Goal: Transaction & Acquisition: Purchase product/service

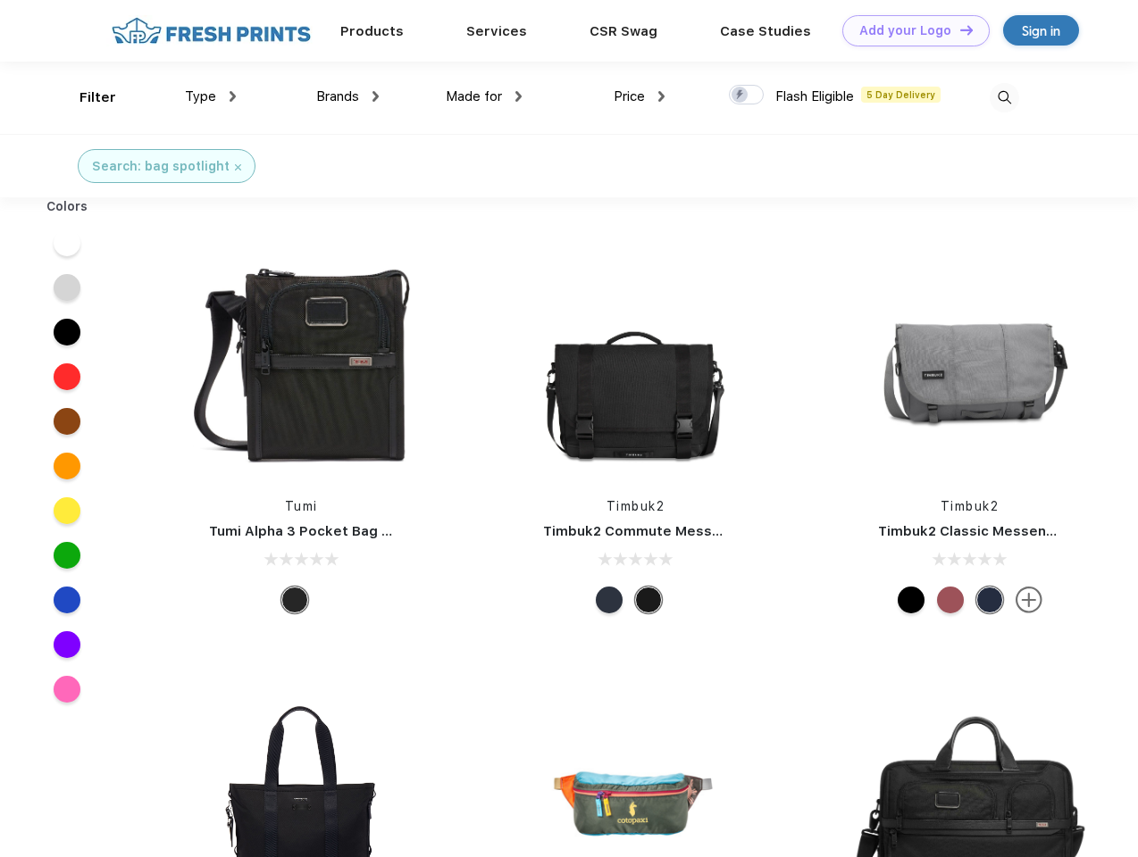
click at [909, 30] on link "Add your Logo Design Tool" at bounding box center [915, 30] width 147 height 31
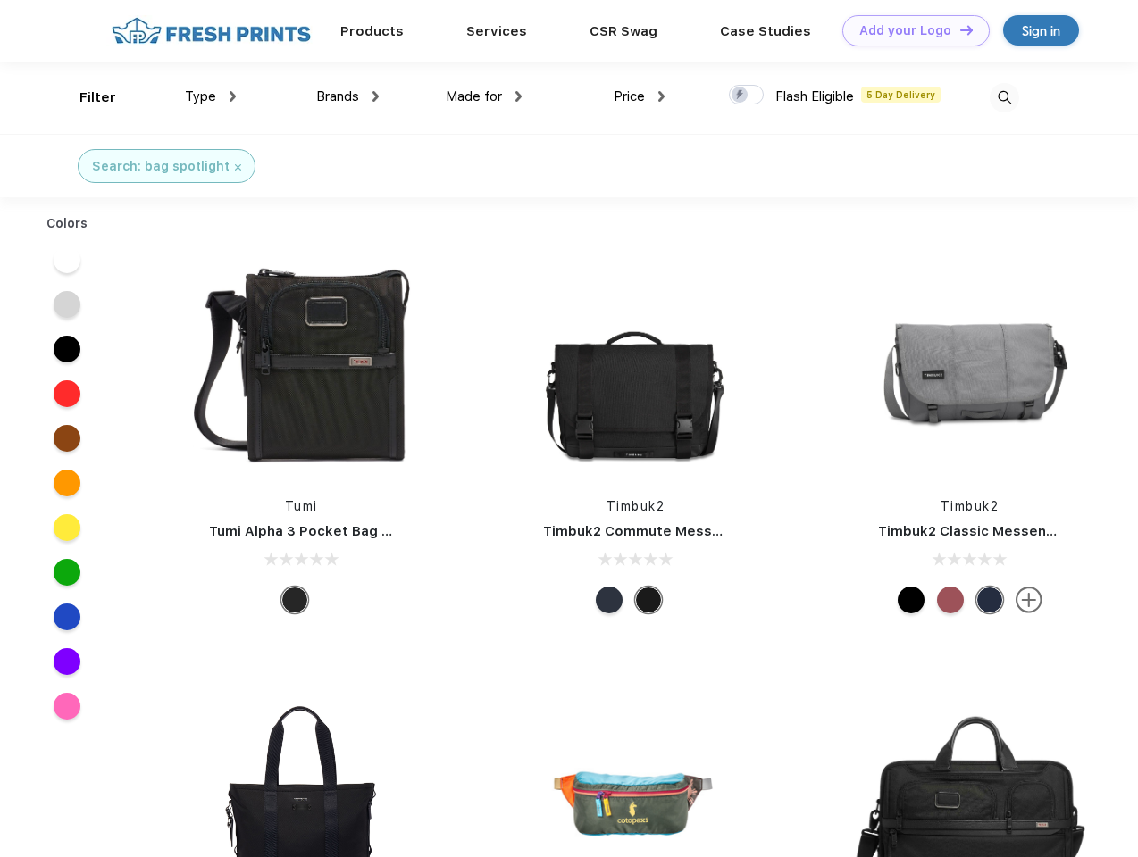
click at [0, 0] on div "Design Tool" at bounding box center [0, 0] width 0 height 0
click at [958, 29] on link "Add your Logo Design Tool" at bounding box center [915, 30] width 147 height 31
click at [86, 97] on div "Filter" at bounding box center [97, 98] width 37 height 21
click at [211, 96] on span "Type" at bounding box center [200, 96] width 31 height 16
click at [347, 96] on span "Brands" at bounding box center [337, 96] width 43 height 16
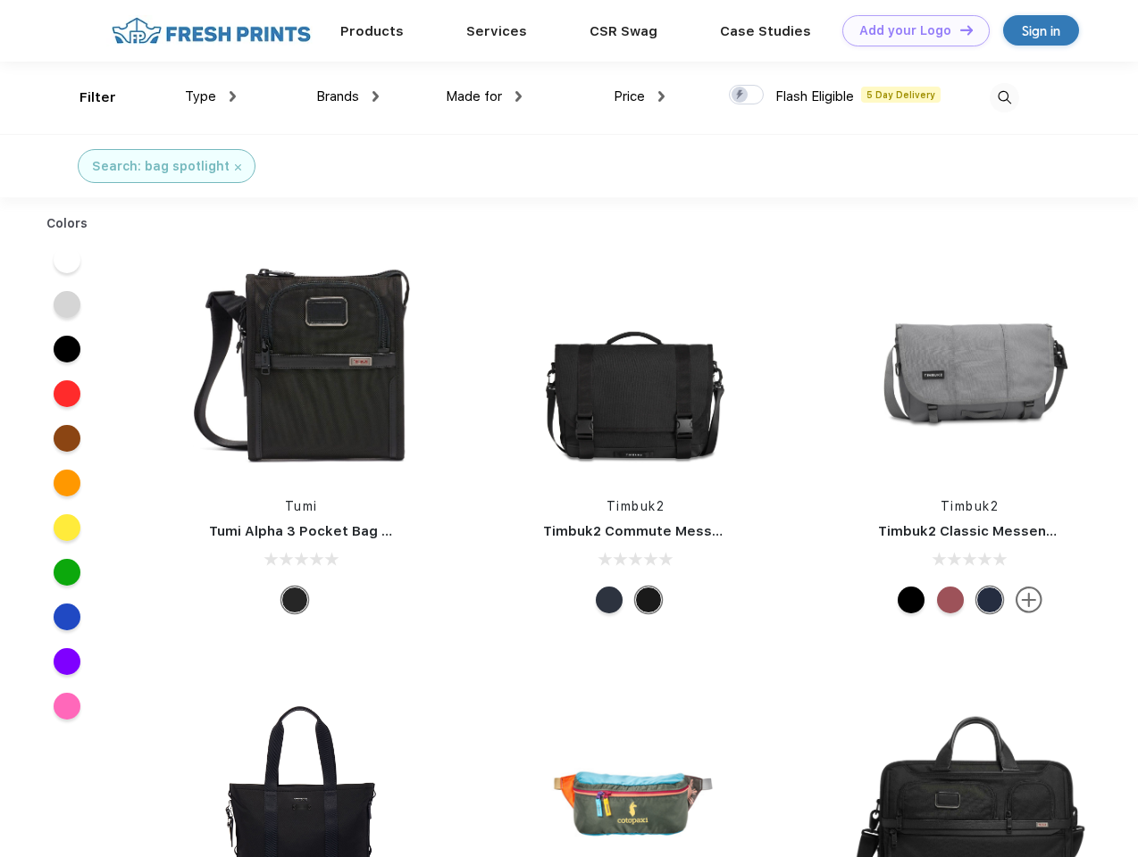
click at [484, 96] on span "Made for" at bounding box center [474, 96] width 56 height 16
click at [640, 96] on span "Price" at bounding box center [629, 96] width 31 height 16
click at [747, 96] on div at bounding box center [746, 95] width 35 height 20
click at [740, 96] on input "checkbox" at bounding box center [735, 90] width 12 height 12
click at [1004, 97] on img at bounding box center [1004, 97] width 29 height 29
